Goal: Transaction & Acquisition: Purchase product/service

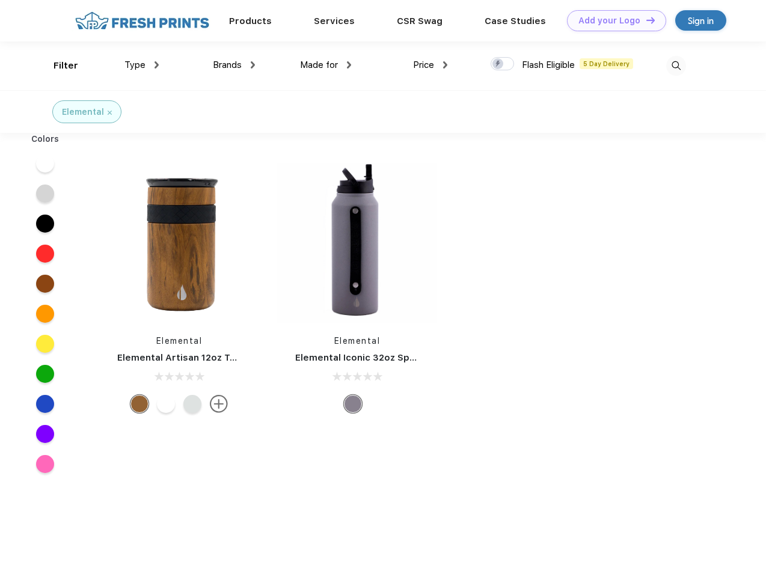
click at [612, 20] on link "Add your Logo Design Tool" at bounding box center [616, 20] width 99 height 21
click at [0, 0] on div "Design Tool" at bounding box center [0, 0] width 0 height 0
click at [645, 20] on link "Add your Logo Design Tool" at bounding box center [616, 20] width 99 height 21
click at [58, 66] on div "Filter" at bounding box center [66, 66] width 25 height 14
click at [142, 65] on span "Type" at bounding box center [134, 65] width 21 height 11
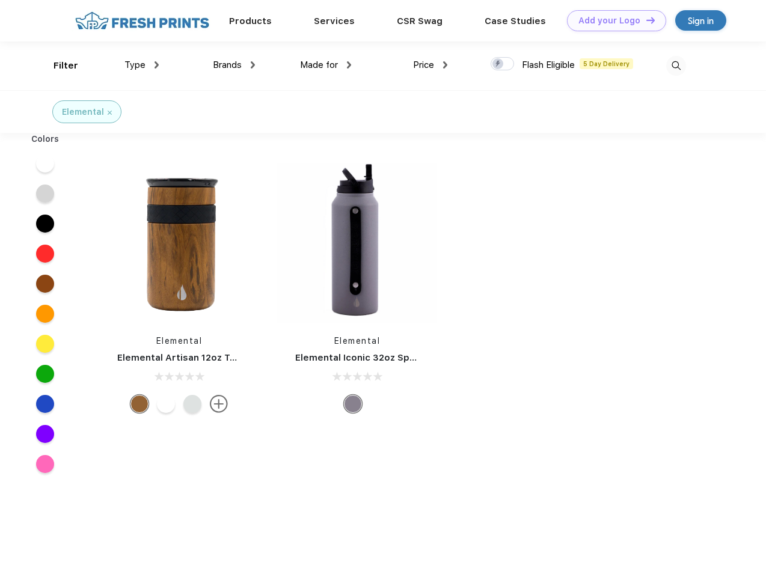
click at [234, 65] on span "Brands" at bounding box center [227, 65] width 29 height 11
click at [326, 65] on span "Made for" at bounding box center [319, 65] width 38 height 11
click at [431, 65] on span "Price" at bounding box center [423, 65] width 21 height 11
click at [503, 64] on div at bounding box center [502, 63] width 23 height 13
click at [499, 64] on input "checkbox" at bounding box center [495, 61] width 8 height 8
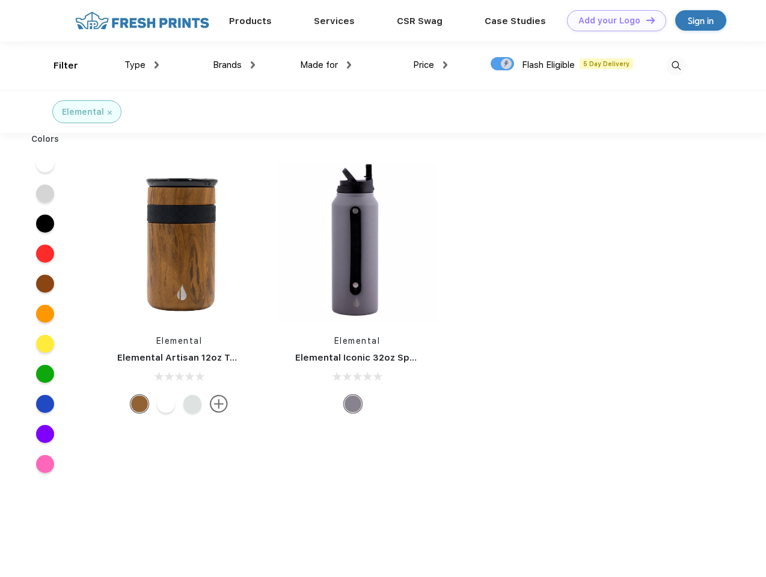
click at [676, 66] on img at bounding box center [676, 66] width 20 height 20
